Goal: Use online tool/utility: Utilize a website feature to perform a specific function

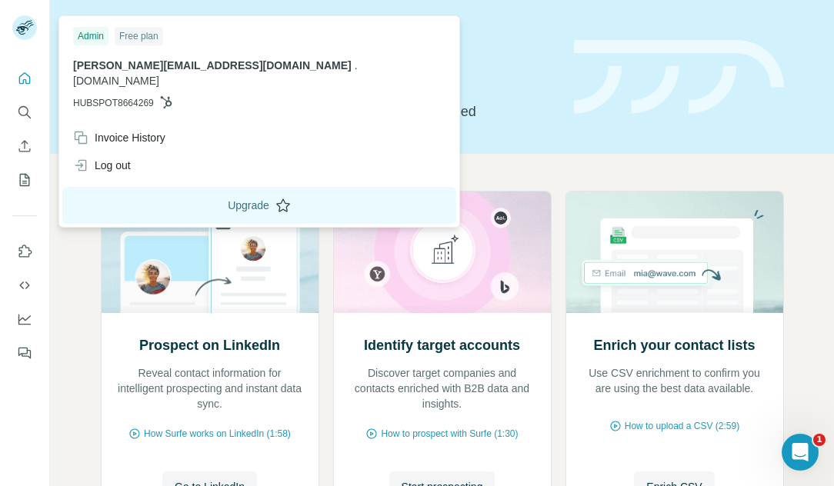
click at [147, 198] on button "Upgrade" at bounding box center [259, 205] width 394 height 37
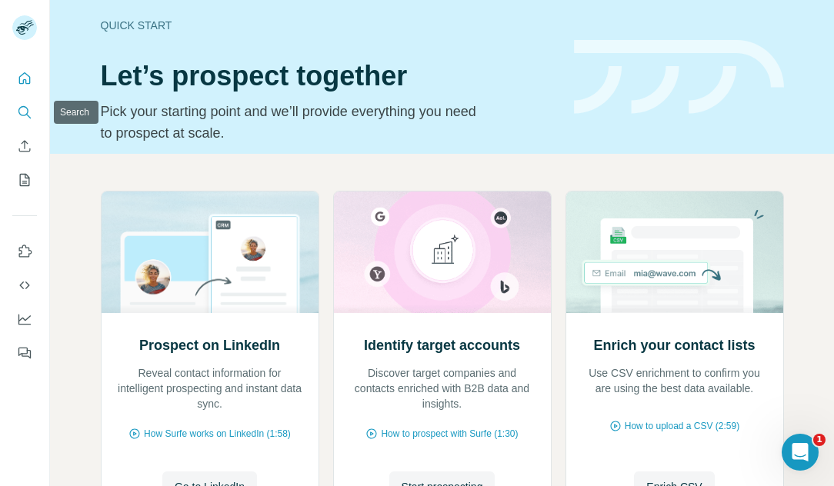
click at [18, 113] on icon "Search" at bounding box center [24, 112] width 15 height 15
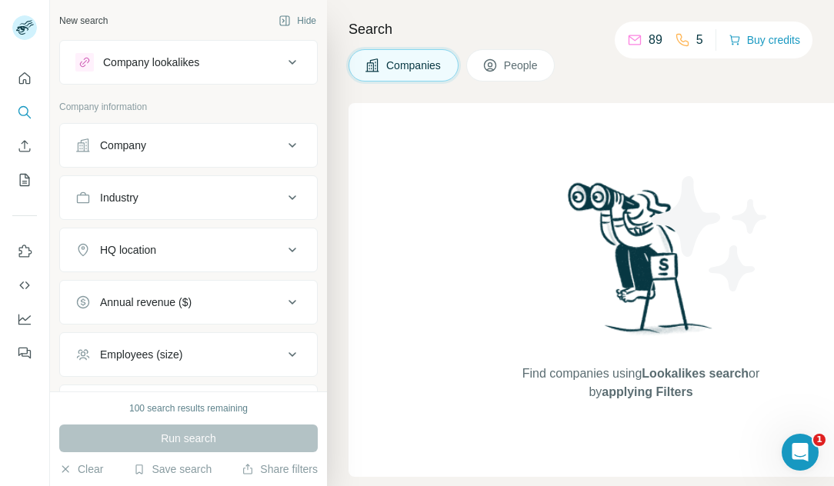
click at [135, 154] on button "Company" at bounding box center [188, 145] width 257 height 37
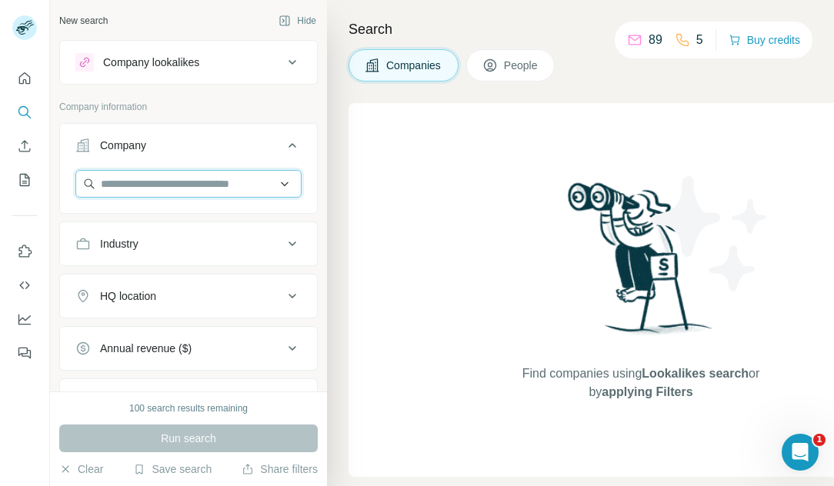
click at [132, 196] on input "text" at bounding box center [188, 184] width 226 height 28
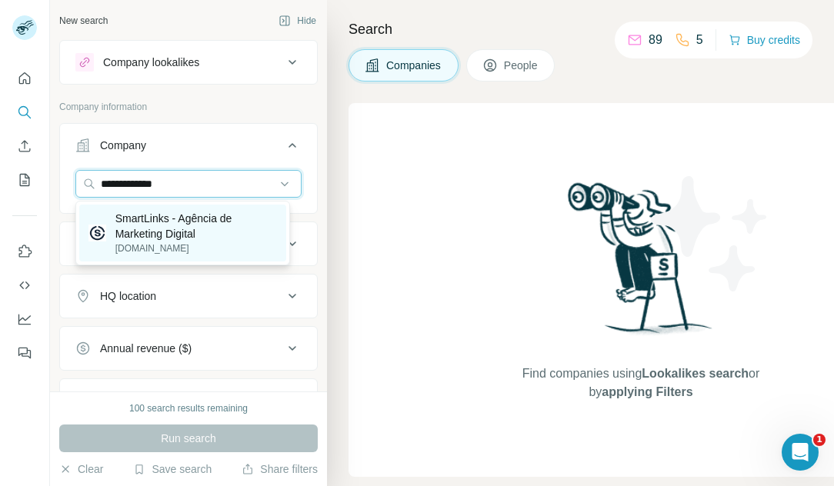
type input "**********"
click at [139, 236] on p "SmartLinks - Agência de Marketing Digital" at bounding box center [196, 226] width 162 height 31
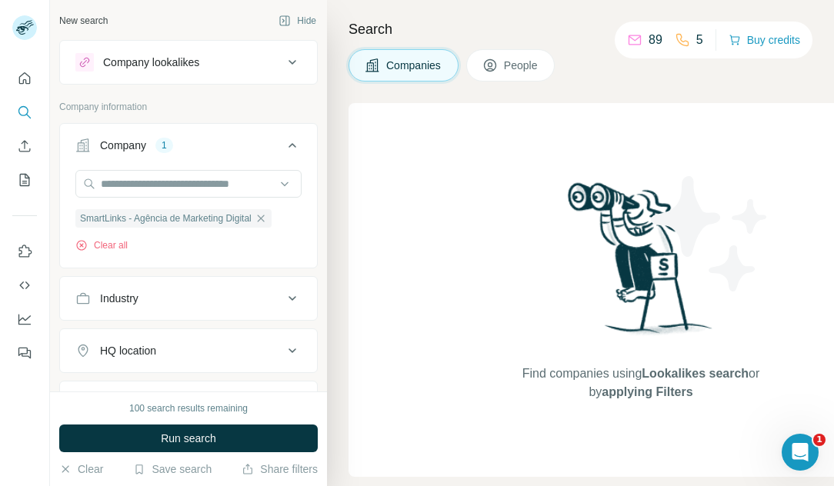
click at [147, 308] on button "Industry" at bounding box center [188, 298] width 257 height 37
click at [202, 329] on div at bounding box center [180, 337] width 190 height 26
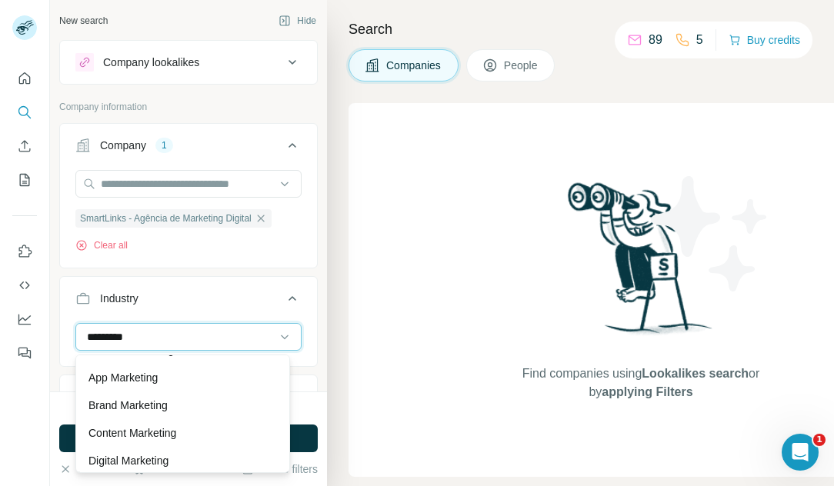
scroll to position [46, 0]
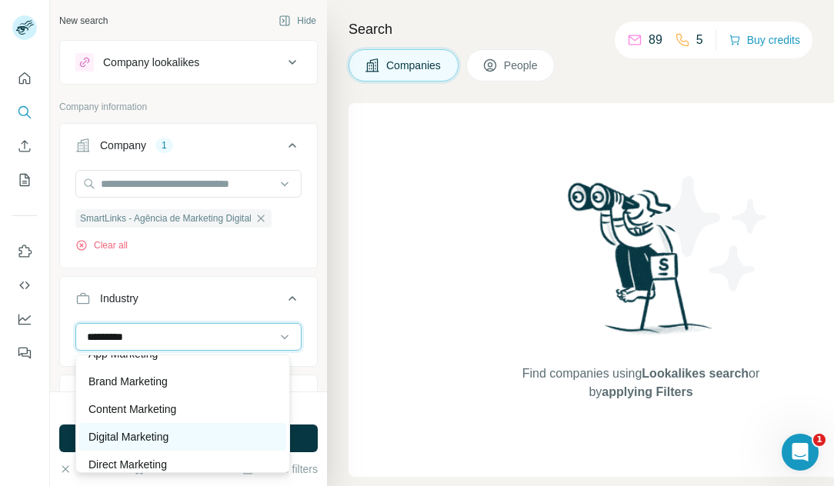
type input "*********"
click at [147, 437] on p "Digital Marketing" at bounding box center [128, 436] width 80 height 15
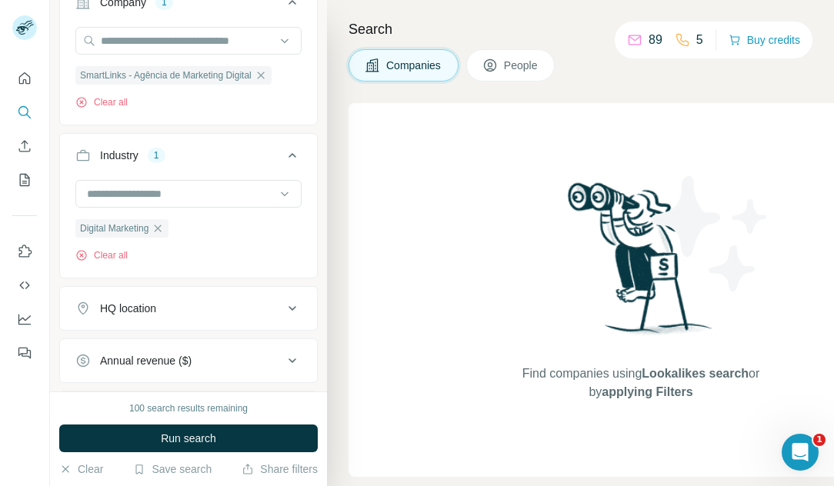
scroll to position [146, 0]
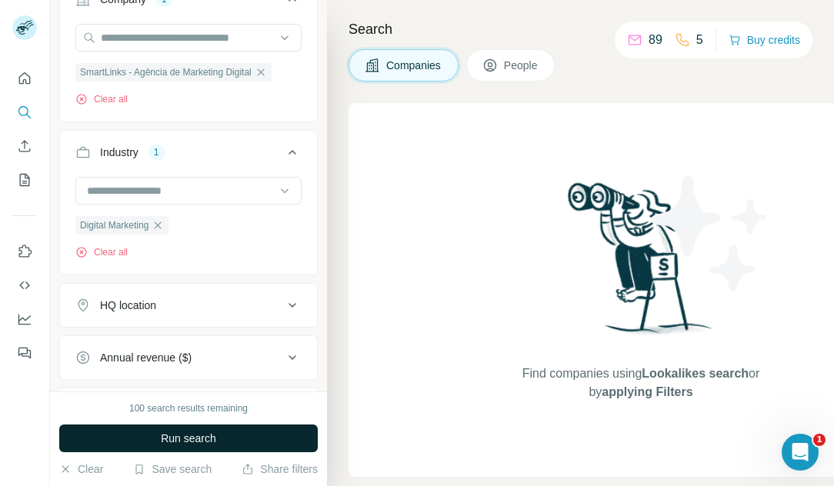
click at [203, 439] on span "Run search" at bounding box center [188, 438] width 55 height 15
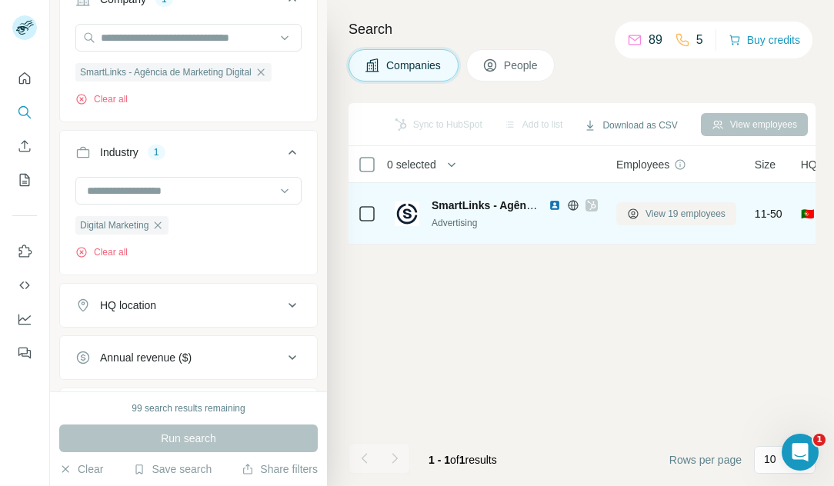
click at [696, 216] on span "View 19 employees" at bounding box center [686, 214] width 80 height 14
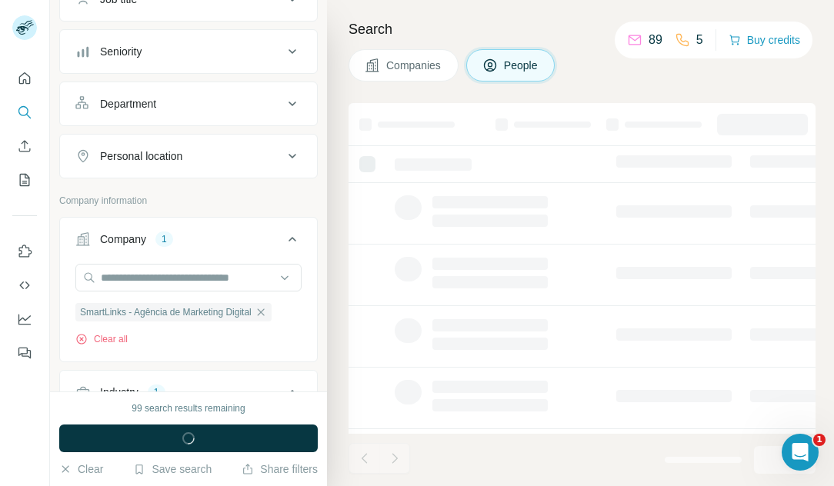
scroll to position [386, 0]
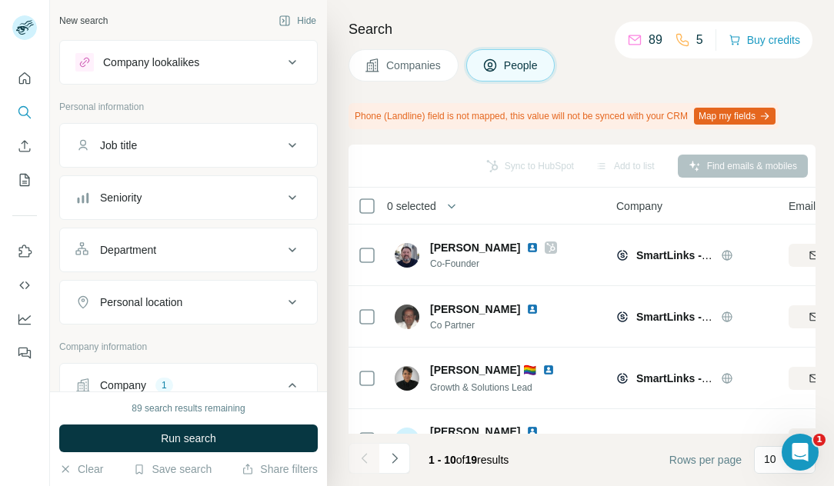
click at [167, 152] on div "Job title" at bounding box center [179, 145] width 208 height 15
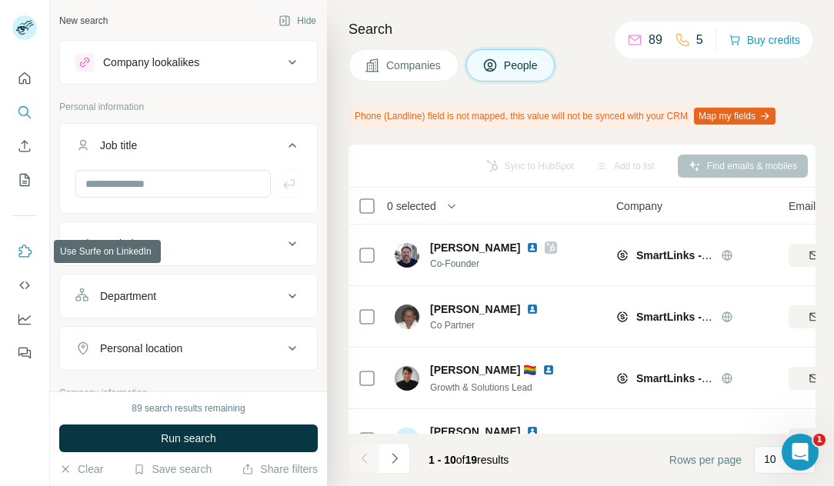
drag, startPoint x: 20, startPoint y: 244, endPoint x: 15, endPoint y: 220, distance: 24.5
click at [15, 220] on div at bounding box center [24, 211] width 49 height 312
click at [21, 242] on button "Use Surfe on LinkedIn" at bounding box center [24, 252] width 25 height 28
